Goal: Transaction & Acquisition: Purchase product/service

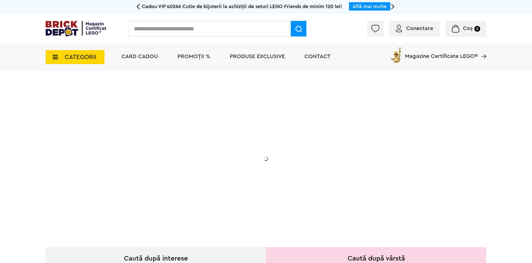
click at [75, 58] on span "CATEGORII" at bounding box center [81, 57] width 32 height 6
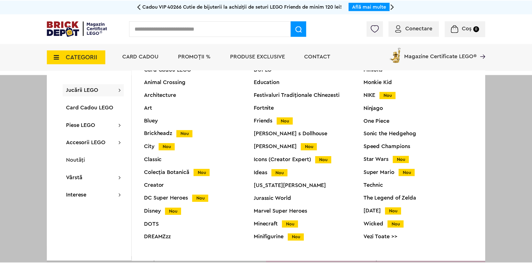
scroll to position [21, 0]
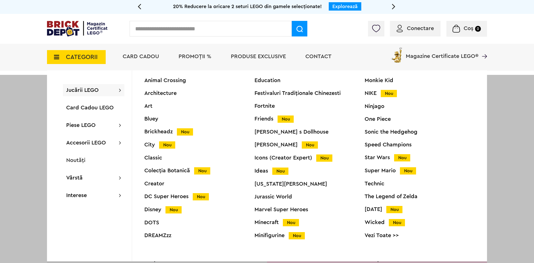
click at [263, 224] on div "Minecraft Nou" at bounding box center [310, 223] width 110 height 6
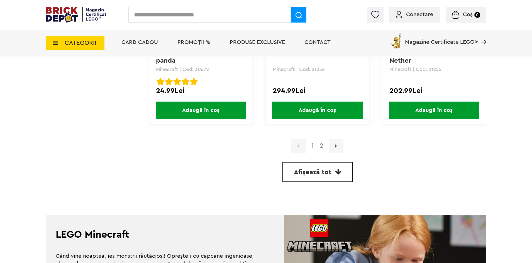
scroll to position [1614, 0]
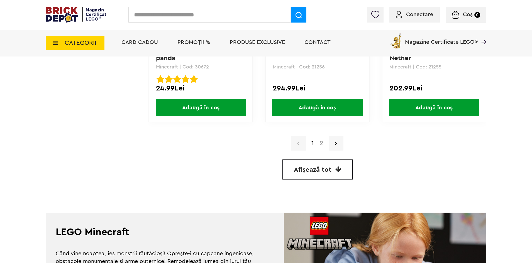
click at [324, 146] on link "2" at bounding box center [320, 143] width 9 height 7
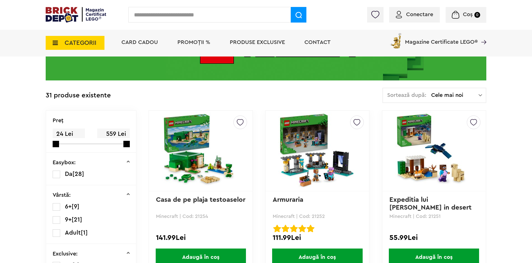
scroll to position [84, 0]
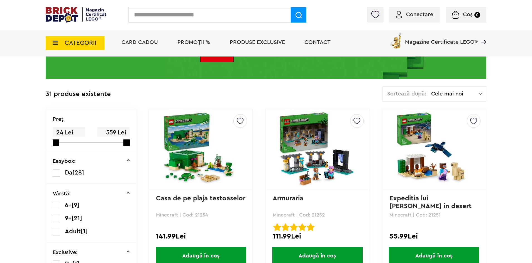
click at [147, 9] on input "text" at bounding box center [209, 15] width 162 height 16
type input "*****"
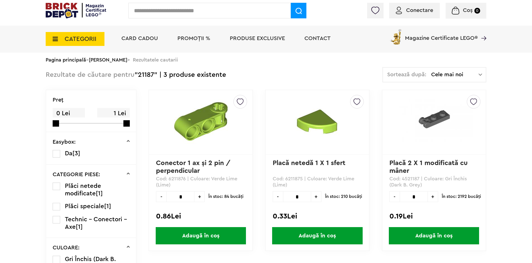
scroll to position [111, 0]
